Goal: Check status: Check status

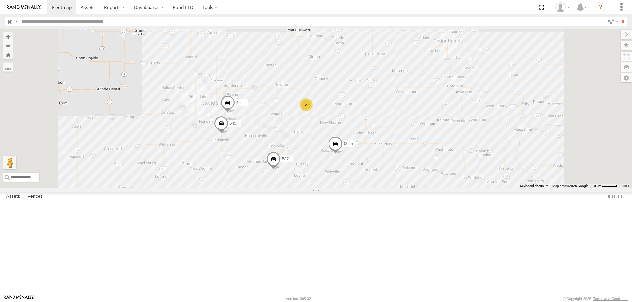
click at [313, 112] on div "2" at bounding box center [305, 104] width 13 height 13
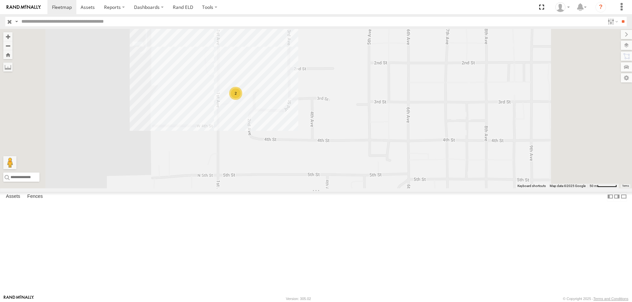
click at [242, 100] on div "2" at bounding box center [235, 93] width 13 height 13
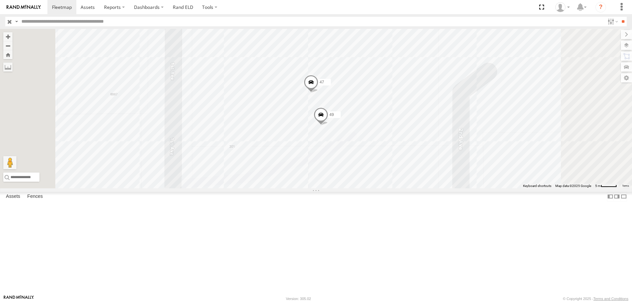
click at [328, 125] on span at bounding box center [321, 117] width 14 height 18
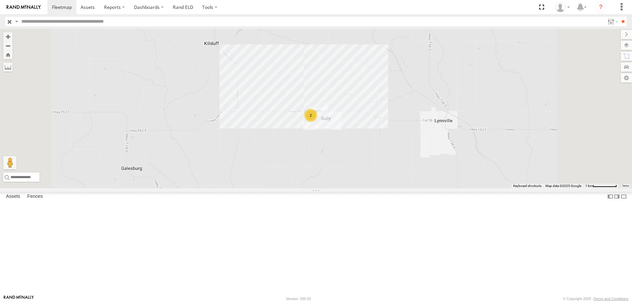
click at [369, 189] on div "2" at bounding box center [316, 109] width 632 height 160
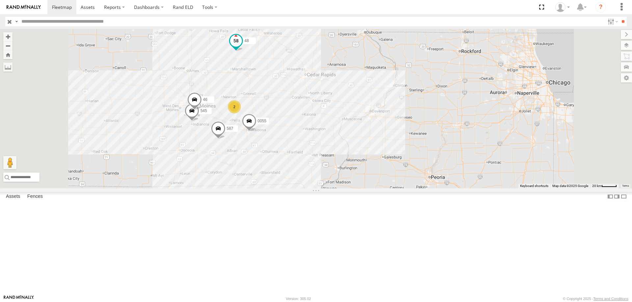
click at [242, 47] on span at bounding box center [236, 41] width 12 height 12
click at [245, 44] on label at bounding box center [238, 41] width 13 height 5
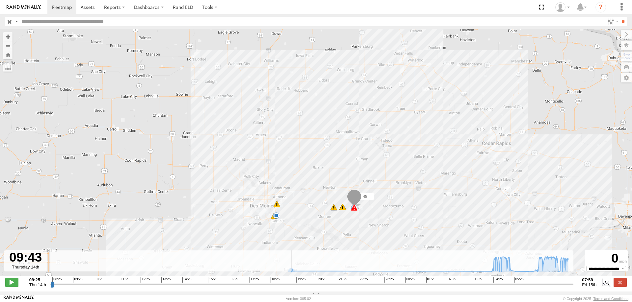
type input "**********"
drag, startPoint x: 52, startPoint y: 288, endPoint x: 111, endPoint y: 179, distance: 123.5
click at [50, 281] on input "range" at bounding box center [311, 284] width 523 height 6
click at [212, 134] on div "48 19:15 Thu 19:19 Thu 04:26 Fri 04:39 Fri 04:39 Fri 04:43 Fri 05:11 Fri 05:17 …" at bounding box center [316, 156] width 632 height 254
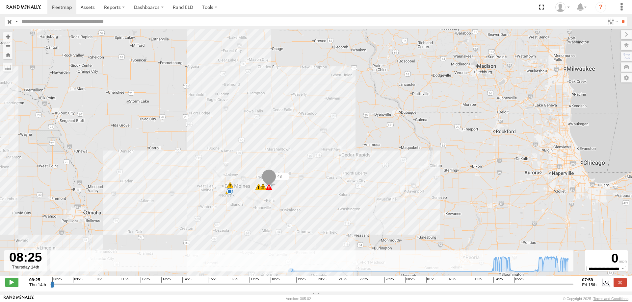
drag, startPoint x: 282, startPoint y: 157, endPoint x: 270, endPoint y: 154, distance: 12.0
click at [270, 154] on div "48 19:15 Thu 19:19 Thu 04:26 Fri 04:39 Fri 04:39 Fri 04:43 Fri 05:11 Fri 05:17 …" at bounding box center [316, 156] width 632 height 254
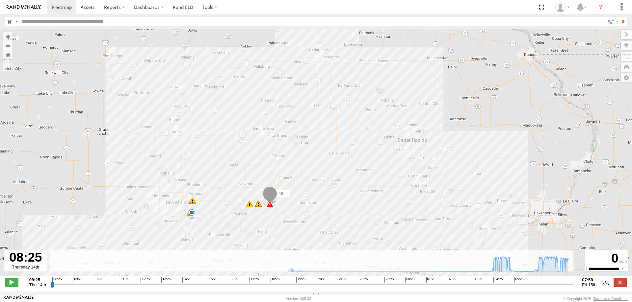
drag, startPoint x: 264, startPoint y: 122, endPoint x: 243, endPoint y: 162, distance: 45.2
click at [243, 162] on div "48 19:15 Thu 19:19 Thu 04:26 Fri 05:38 Fri 04:39 Fri 04:39 Fri 04:43 Fri 05:11 …" at bounding box center [316, 156] width 632 height 254
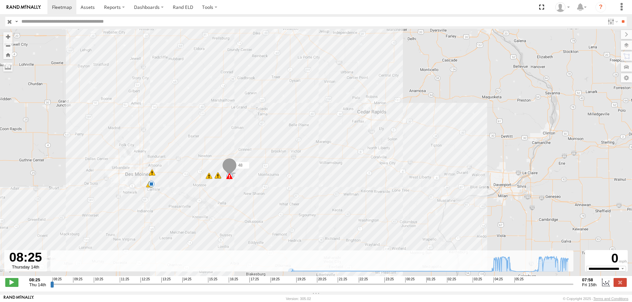
drag, startPoint x: 270, startPoint y: 195, endPoint x: 228, endPoint y: 167, distance: 50.2
click at [228, 167] on span at bounding box center [229, 167] width 14 height 18
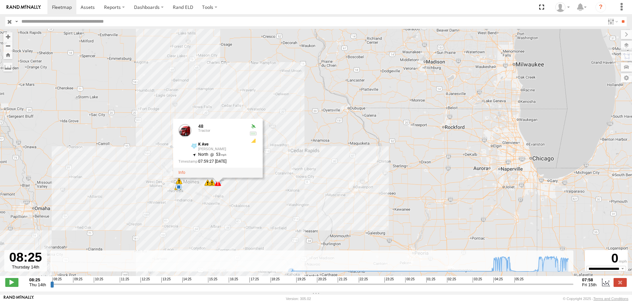
click at [307, 176] on div "48 19:15 Thu 19:19 Thu 04:26 Fri 05:38 Fri 04:39 Fri 04:39 Fri 04:43 Fri 05:11 …" at bounding box center [316, 156] width 632 height 254
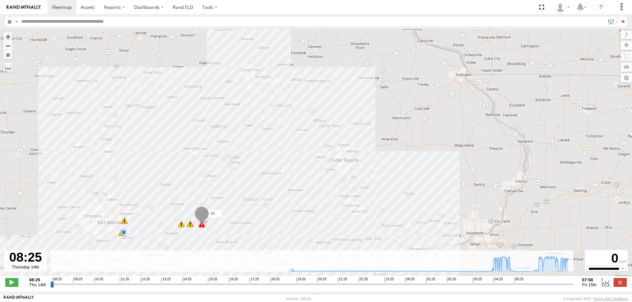
drag, startPoint x: 248, startPoint y: 217, endPoint x: 215, endPoint y: 190, distance: 43.3
click at [209, 206] on span at bounding box center [201, 215] width 14 height 18
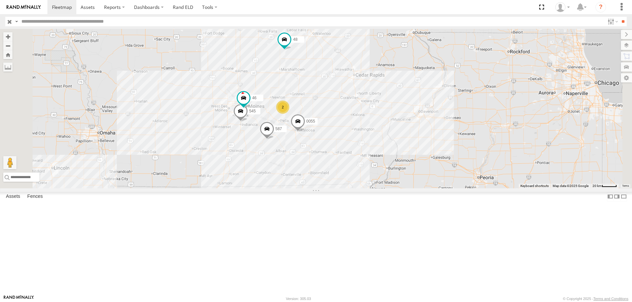
drag, startPoint x: 475, startPoint y: 92, endPoint x: 429, endPoint y: 116, distance: 52.2
click at [429, 116] on div "545 0055 48 2 46 597 587" at bounding box center [316, 109] width 632 height 160
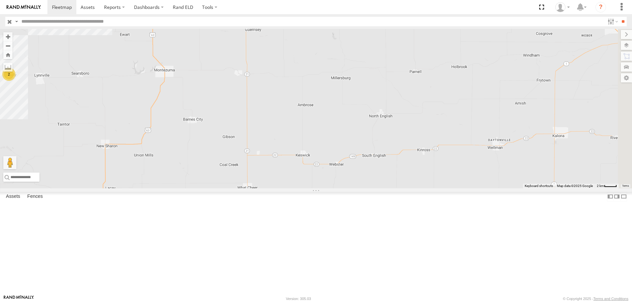
drag, startPoint x: 441, startPoint y: 153, endPoint x: 315, endPoint y: 148, distance: 125.8
click at [315, 148] on div "48 597 545 0055 46 587 2" at bounding box center [316, 109] width 632 height 160
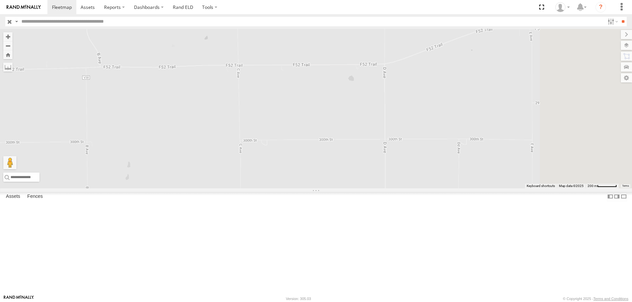
drag, startPoint x: 420, startPoint y: 151, endPoint x: 249, endPoint y: 138, distance: 171.3
click at [249, 138] on div "48 597 545 0055 46 587" at bounding box center [316, 109] width 632 height 160
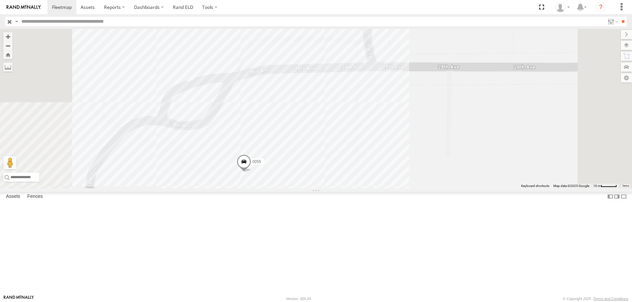
click at [0, 0] on span "Basemaps" at bounding box center [0, 0] width 0 height 0
click at [0, 0] on span "Satellite + Roadmap" at bounding box center [0, 0] width 0 height 0
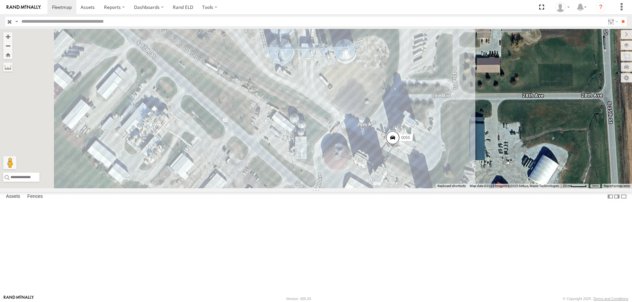
drag, startPoint x: 356, startPoint y: 102, endPoint x: 424, endPoint y: 156, distance: 87.1
click at [424, 156] on div "48 597 545 0055 46 587" at bounding box center [316, 109] width 632 height 160
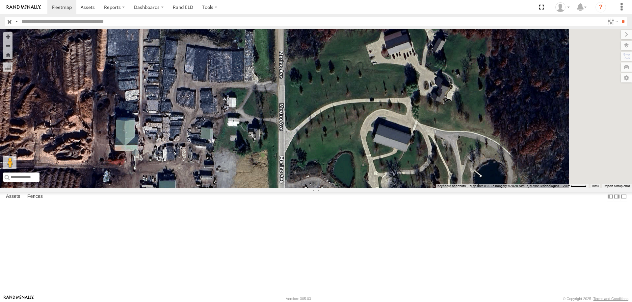
drag, startPoint x: 340, startPoint y: 212, endPoint x: 285, endPoint y: 213, distance: 54.6
click at [285, 189] on div "0055" at bounding box center [316, 109] width 632 height 160
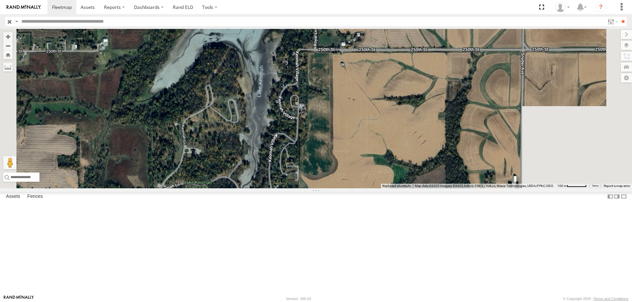
drag, startPoint x: 388, startPoint y: 128, endPoint x: 363, endPoint y: 89, distance: 46.4
click at [363, 89] on div "0055" at bounding box center [316, 109] width 632 height 160
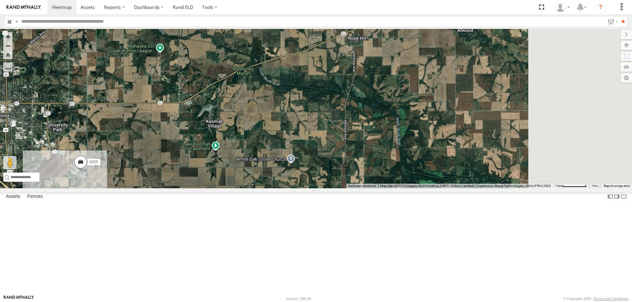
drag, startPoint x: 407, startPoint y: 121, endPoint x: 335, endPoint y: 177, distance: 91.0
click at [335, 177] on div "0055" at bounding box center [316, 109] width 632 height 160
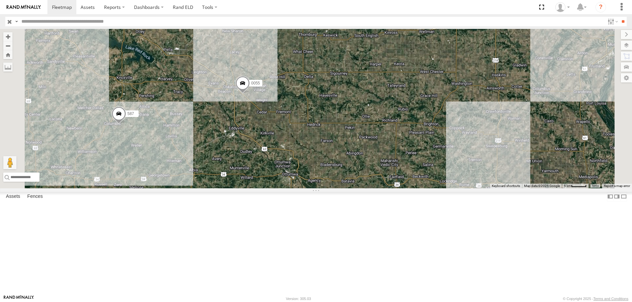
drag, startPoint x: 356, startPoint y: 213, endPoint x: 349, endPoint y: 176, distance: 38.1
click at [349, 176] on div "0055 2 587" at bounding box center [316, 109] width 632 height 160
